Goal: Task Accomplishment & Management: Complete application form

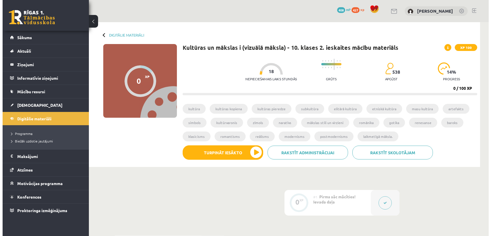
scroll to position [168, 0]
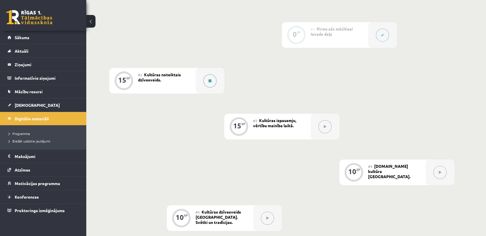
click at [209, 73] on div at bounding box center [210, 81] width 29 height 26
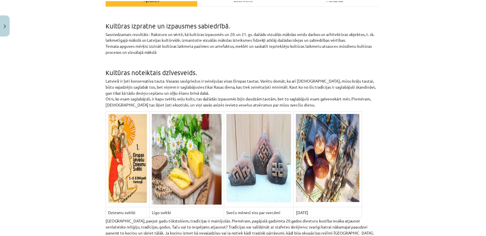
scroll to position [0, 0]
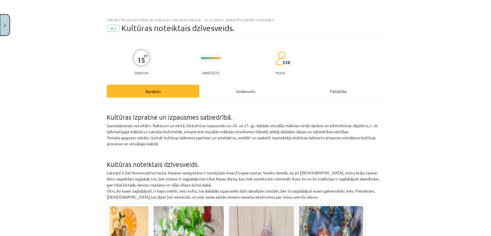
click at [4, 26] on img "Close" at bounding box center [5, 26] width 2 height 4
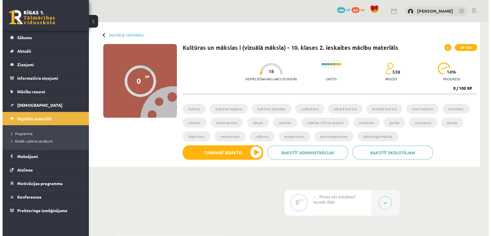
scroll to position [174, 0]
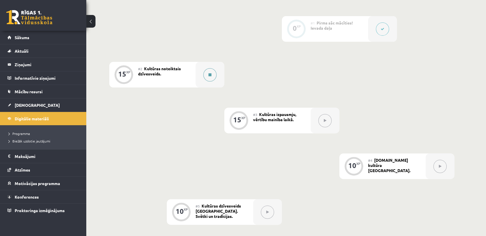
click at [209, 81] on button at bounding box center [209, 74] width 13 height 13
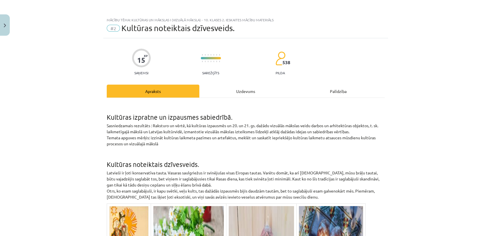
click at [285, 88] on div "Uzdevums" at bounding box center [245, 91] width 93 height 13
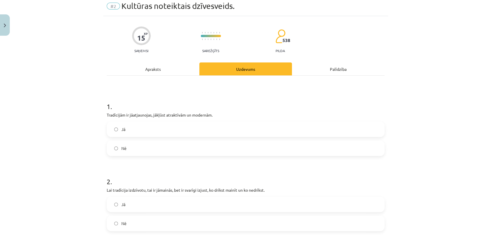
scroll to position [26, 0]
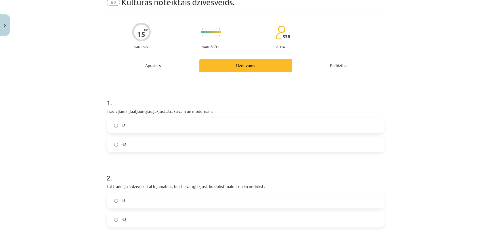
click at [143, 124] on label "Jā" at bounding box center [245, 125] width 277 height 14
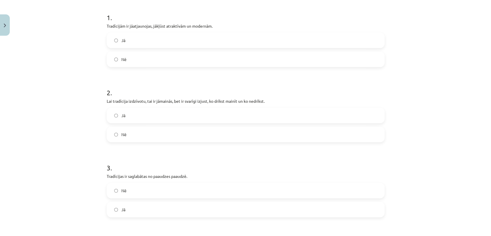
scroll to position [112, 0]
click at [121, 115] on span "Jā" at bounding box center [123, 115] width 4 height 6
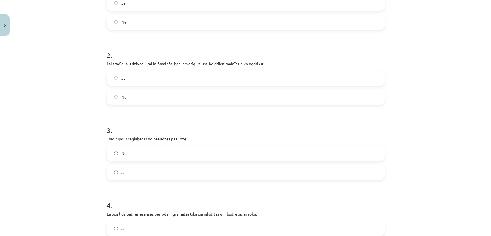
scroll to position [149, 0]
click at [121, 169] on span "Jā" at bounding box center [123, 171] width 4 height 6
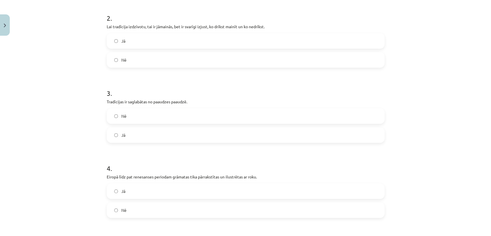
scroll to position [186, 0]
click at [130, 64] on label "Nē" at bounding box center [245, 59] width 277 height 14
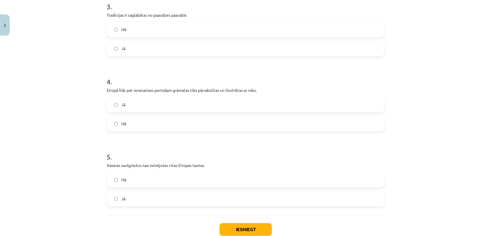
scroll to position [286, 0]
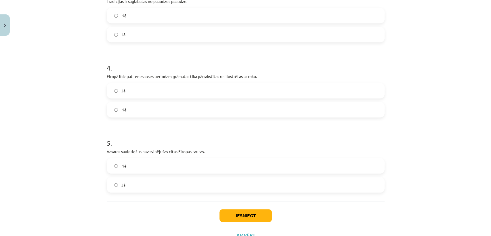
click at [116, 88] on label "Jā" at bounding box center [245, 90] width 277 height 14
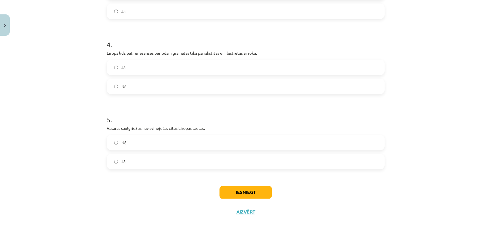
click at [118, 142] on label "Nē" at bounding box center [245, 142] width 277 height 14
click at [250, 190] on button "Iesniegt" at bounding box center [246, 192] width 52 height 13
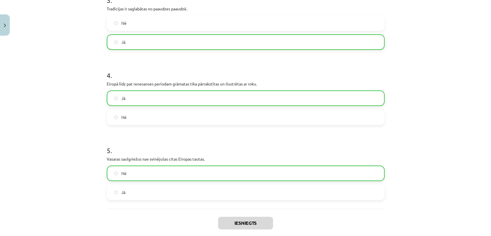
scroll to position [327, 0]
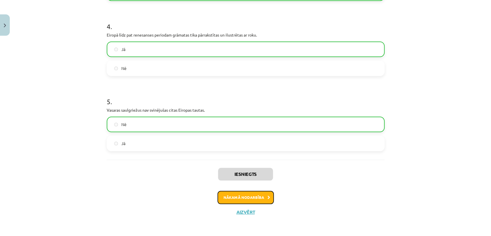
click at [257, 199] on button "Nākamā nodarbība" at bounding box center [246, 197] width 56 height 13
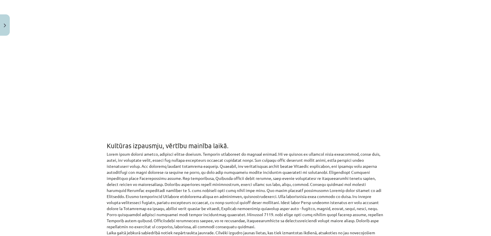
scroll to position [0, 0]
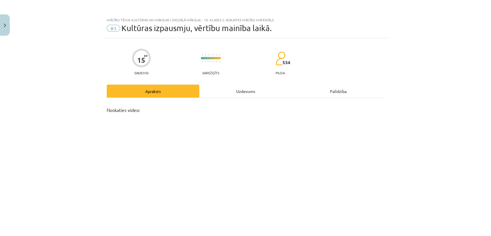
click at [240, 95] on div "Uzdevums" at bounding box center [245, 91] width 93 height 13
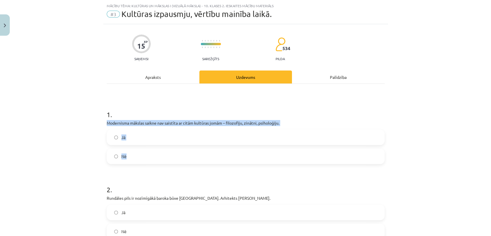
drag, startPoint x: 101, startPoint y: 119, endPoint x: 127, endPoint y: 154, distance: 43.9
copy div "Modernisma mākslas saikne nav saistīta ar citām kultūras jomām – filozofiju, zi…"
click at [136, 161] on label "Nē" at bounding box center [245, 156] width 277 height 14
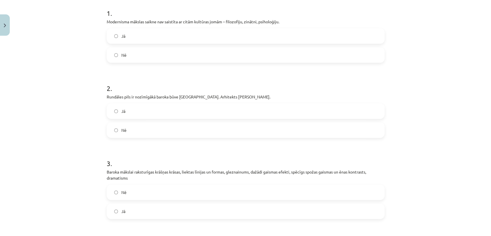
scroll to position [118, 0]
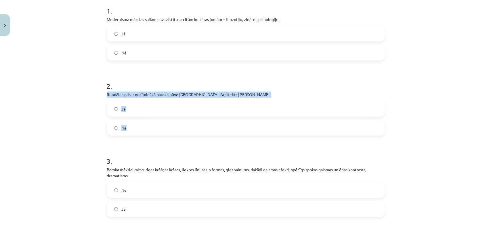
drag, startPoint x: 102, startPoint y: 93, endPoint x: 139, endPoint y: 129, distance: 51.7
click at [139, 129] on div "15 XP Saņemsi Sarežģīts 534 pilda Apraksts Uzdevums Palīdzība 1 . Modernisma mā…" at bounding box center [245, 170] width 285 height 499
copy div "Rundāles pils ir nozīmīgākā baroka būve [GEOGRAPHIC_DATA]. Arhitekts [PERSON_NA…"
click at [137, 110] on label "Jā" at bounding box center [245, 109] width 277 height 14
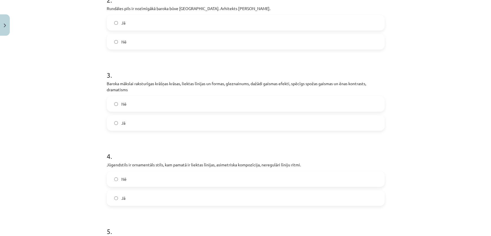
scroll to position [204, 0]
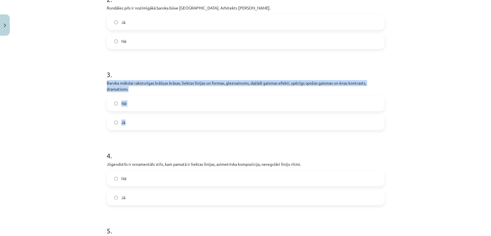
drag, startPoint x: 101, startPoint y: 79, endPoint x: 140, endPoint y: 127, distance: 62.2
click at [140, 127] on div "15 XP Saņemsi Sarežģīts 534 pilda Apraksts Uzdevums Palīdzība 1 . Modernisma mā…" at bounding box center [245, 83] width 285 height 499
copy div "Baroka mākslai raksturīgas krāšņas krāsas, liektas līnijas un formas, gleznainu…"
click at [157, 118] on label "Jā" at bounding box center [245, 122] width 277 height 14
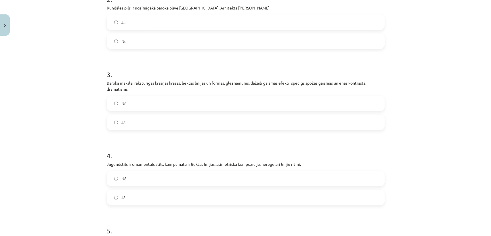
scroll to position [294, 0]
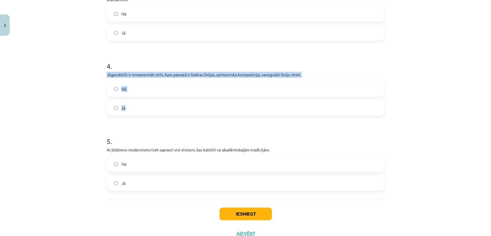
drag, startPoint x: 102, startPoint y: 72, endPoint x: 133, endPoint y: 104, distance: 45.2
copy div "Jūgendstils ir ornamentāls stils, kam pamatā ir liektas līnijas, asimetriska ko…"
click at [152, 107] on label "Jā" at bounding box center [245, 108] width 277 height 14
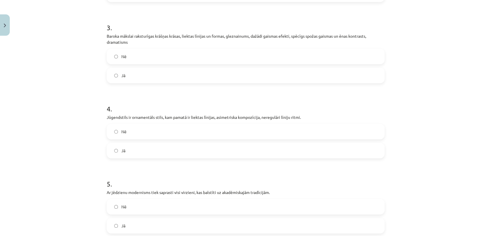
scroll to position [315, 0]
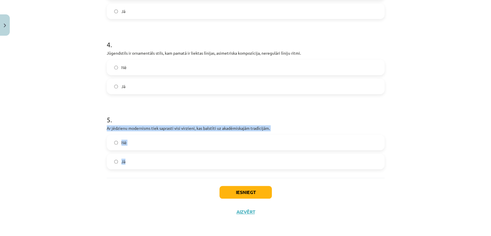
drag, startPoint x: 100, startPoint y: 126, endPoint x: 135, endPoint y: 157, distance: 47.1
click at [135, 157] on div "Mācību tēma: Kultūras un mākslas i (vizuālā māksla) - 10. klases 2. ieskaites m…" at bounding box center [245, 118] width 491 height 236
copy div "Ar jēdzienu modernisms tiek saprasti visi virzieni, kas balstīti uz akadēmiskaj…"
click at [140, 146] on label "Nē" at bounding box center [245, 142] width 277 height 14
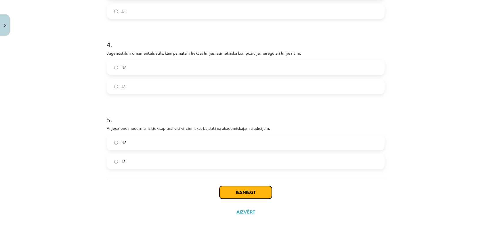
click at [227, 192] on button "Iesniegt" at bounding box center [246, 192] width 52 height 13
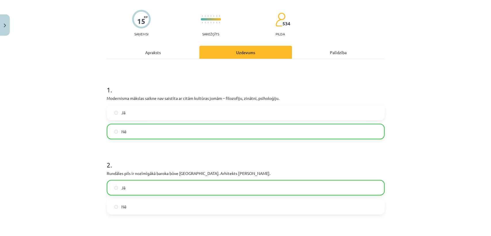
scroll to position [22, 0]
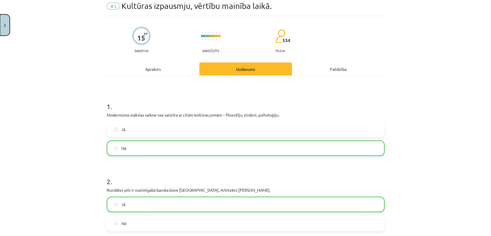
click at [3, 28] on button "Close" at bounding box center [5, 24] width 10 height 21
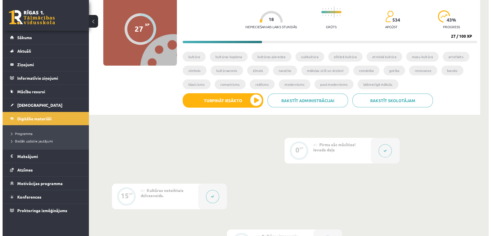
scroll to position [175, 0]
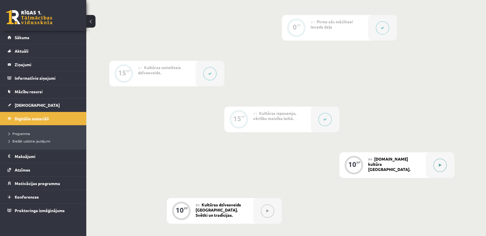
click at [437, 168] on button at bounding box center [440, 165] width 13 height 13
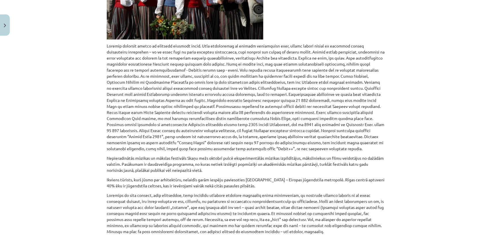
scroll to position [345, 0]
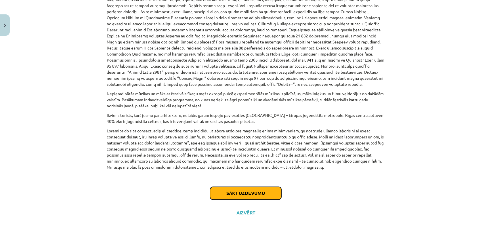
click at [239, 191] on button "Sākt uzdevumu" at bounding box center [245, 193] width 71 height 13
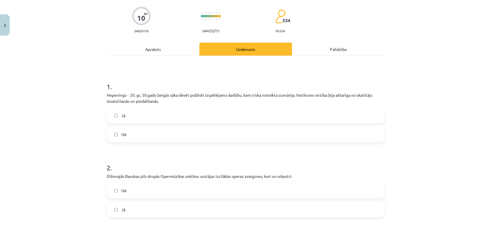
scroll to position [14, 0]
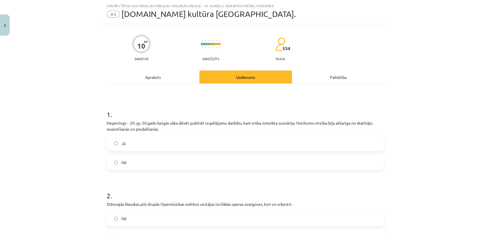
click at [167, 75] on div "Apraksts" at bounding box center [153, 76] width 93 height 13
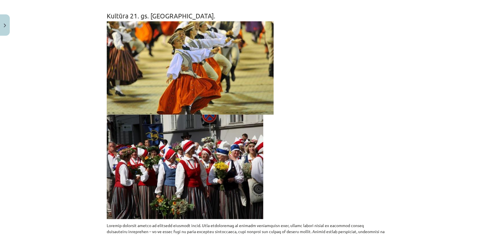
scroll to position [182, 0]
